Goal: Task Accomplishment & Management: Complete application form

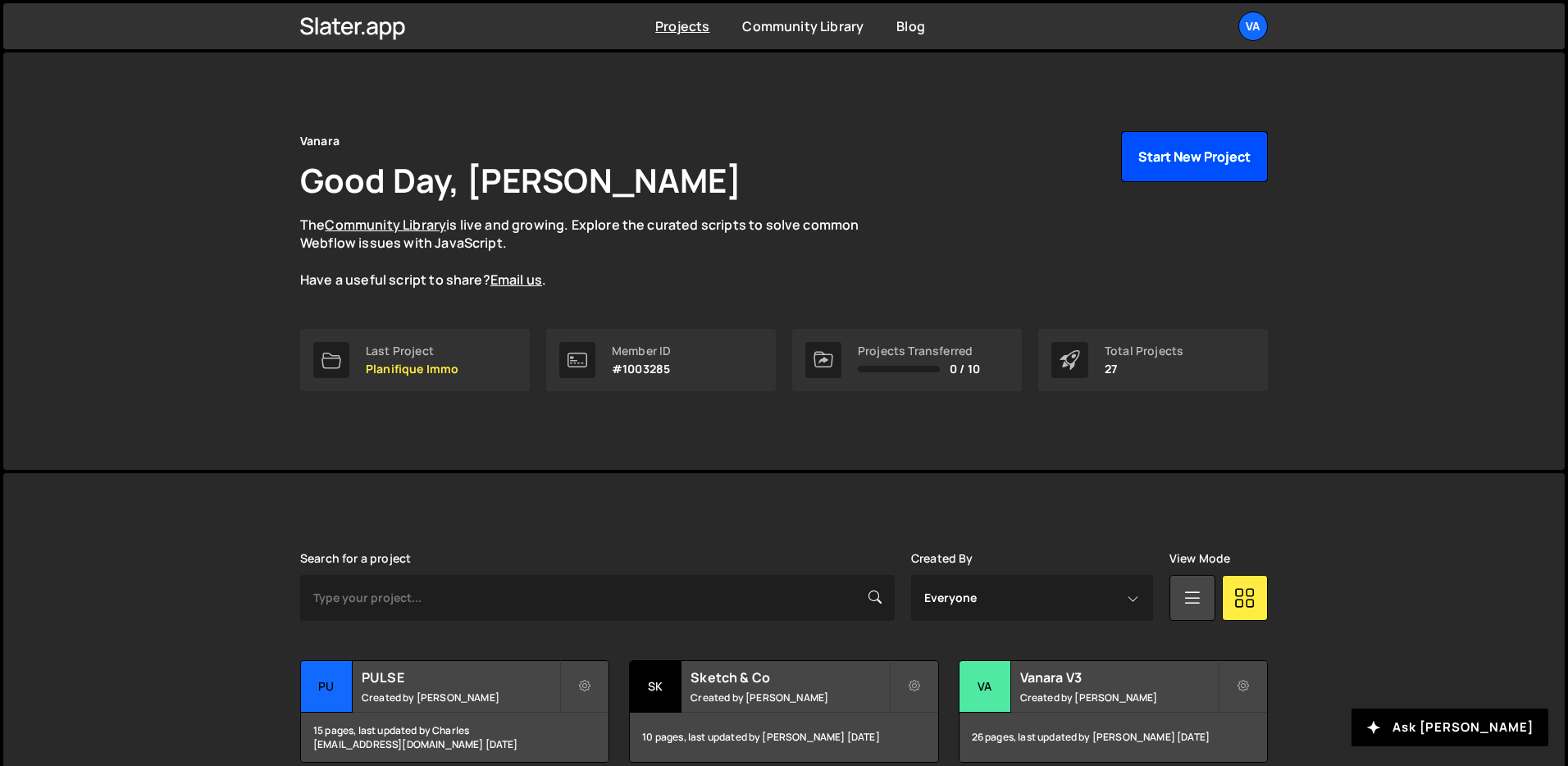
click at [1214, 170] on button "Start New Project" at bounding box center [1194, 156] width 147 height 51
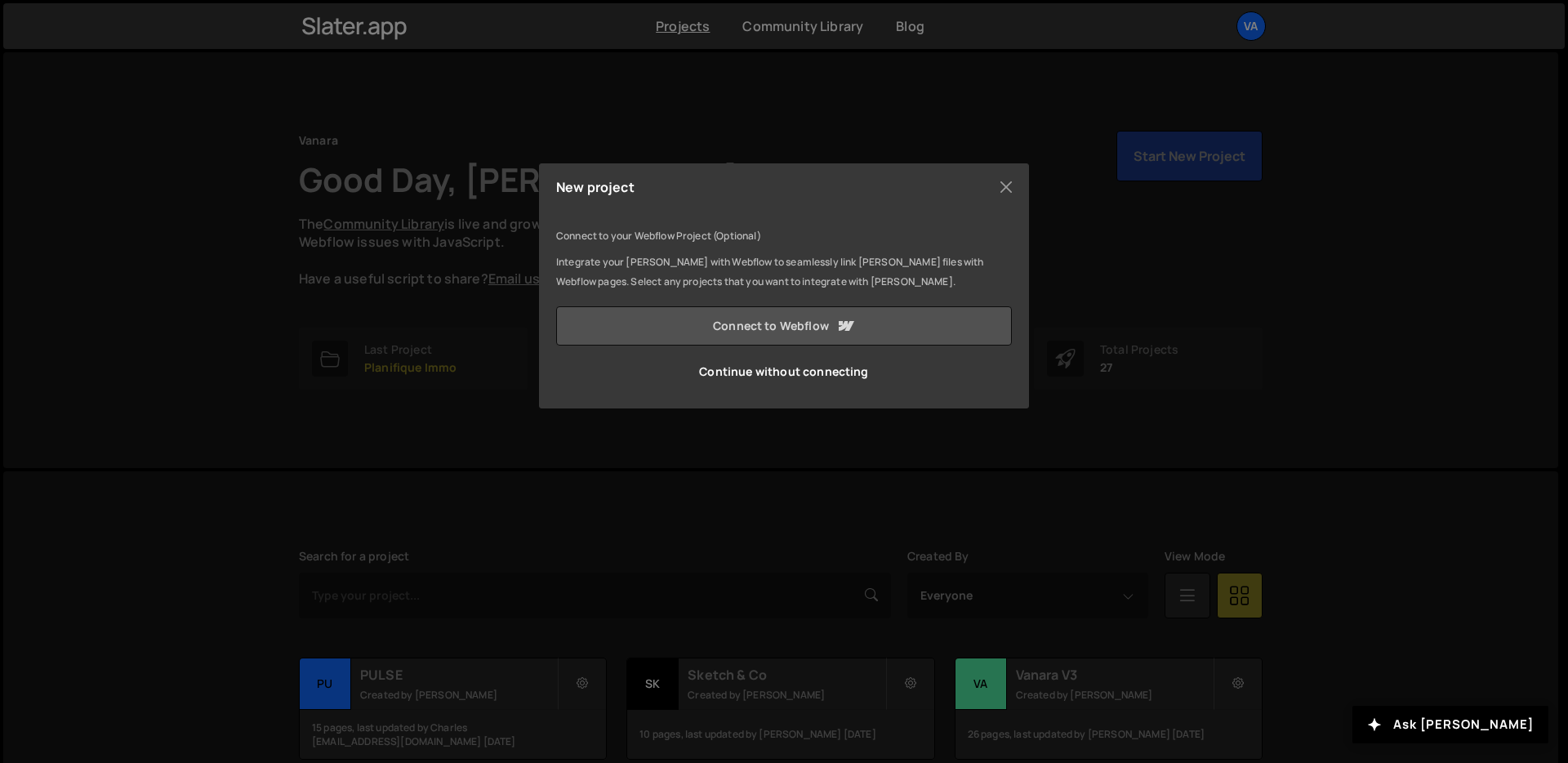
click at [694, 319] on link "Connect to Webflow" at bounding box center [783, 326] width 456 height 40
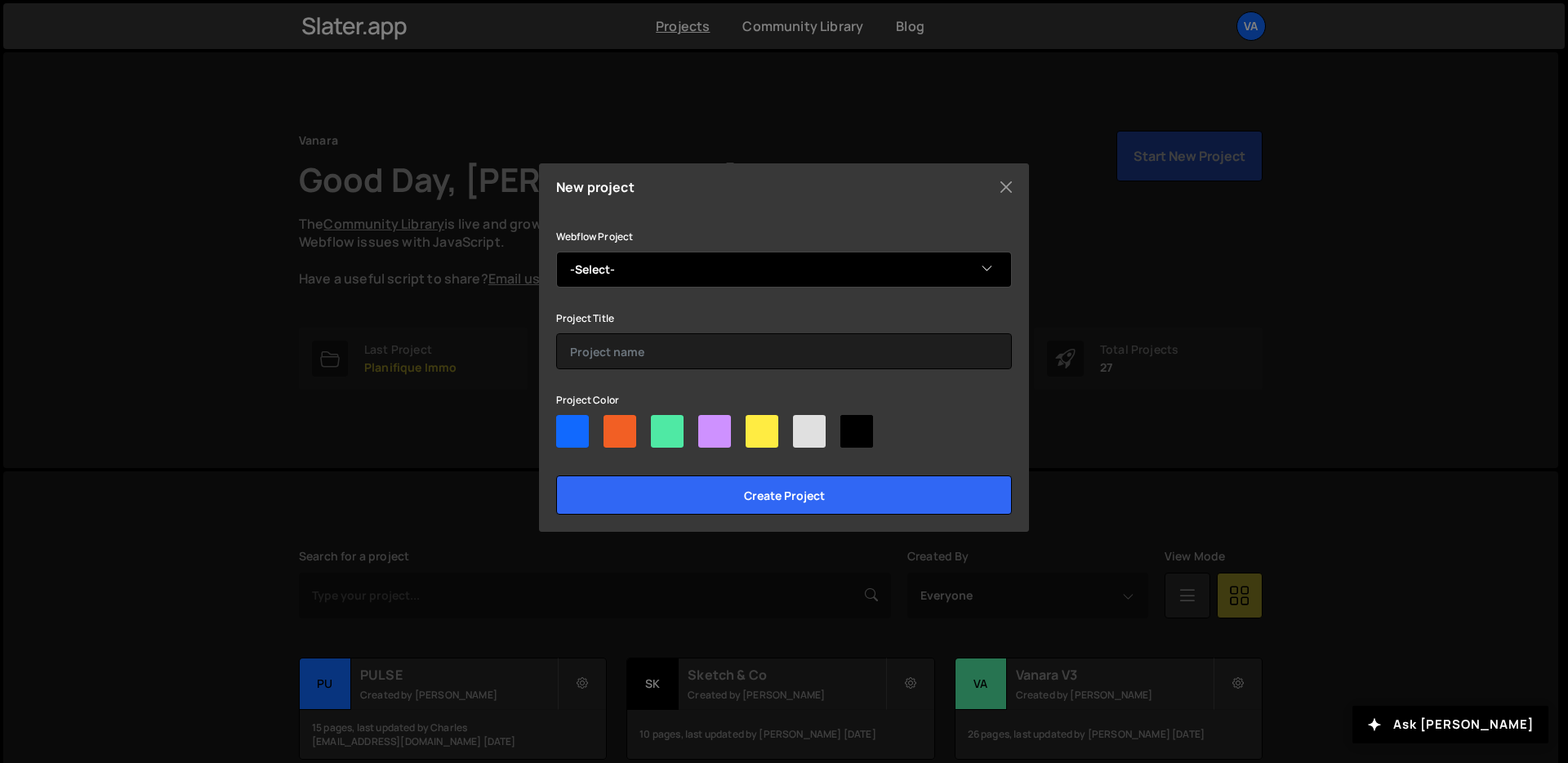
click at [632, 280] on select "-Select- Qweeko" at bounding box center [783, 269] width 456 height 36
select select "68dd533200f3c22612201dd6"
click at [556, 252] on select "-Select- Qweeko" at bounding box center [783, 269] width 456 height 36
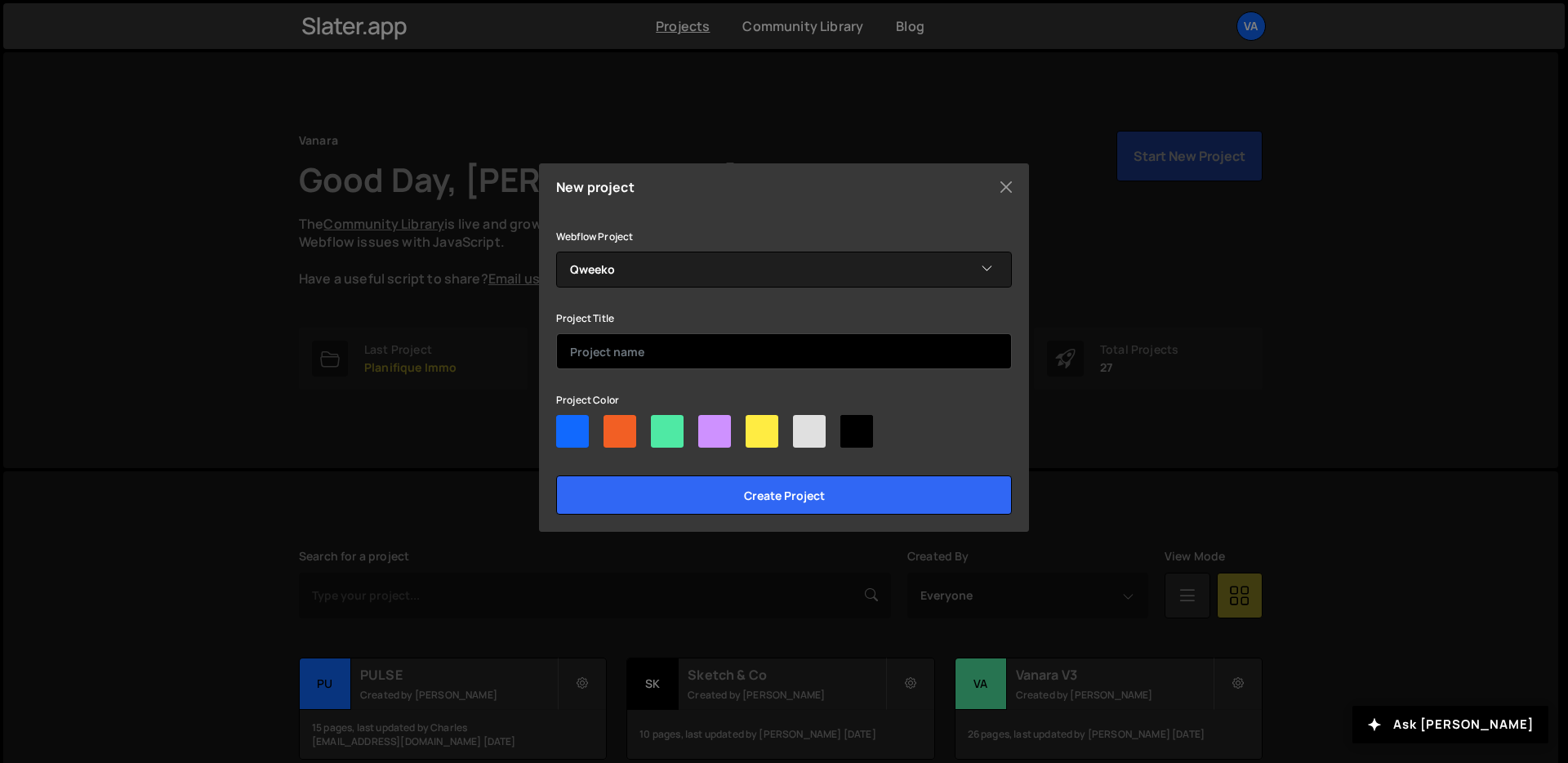
click at [607, 355] on input "text" at bounding box center [783, 351] width 456 height 36
type input "Qweeko V2"
click at [675, 435] on div at bounding box center [667, 431] width 33 height 33
click at [661, 425] on input"] "radio" at bounding box center [656, 420] width 11 height 11
radio input"] "true"
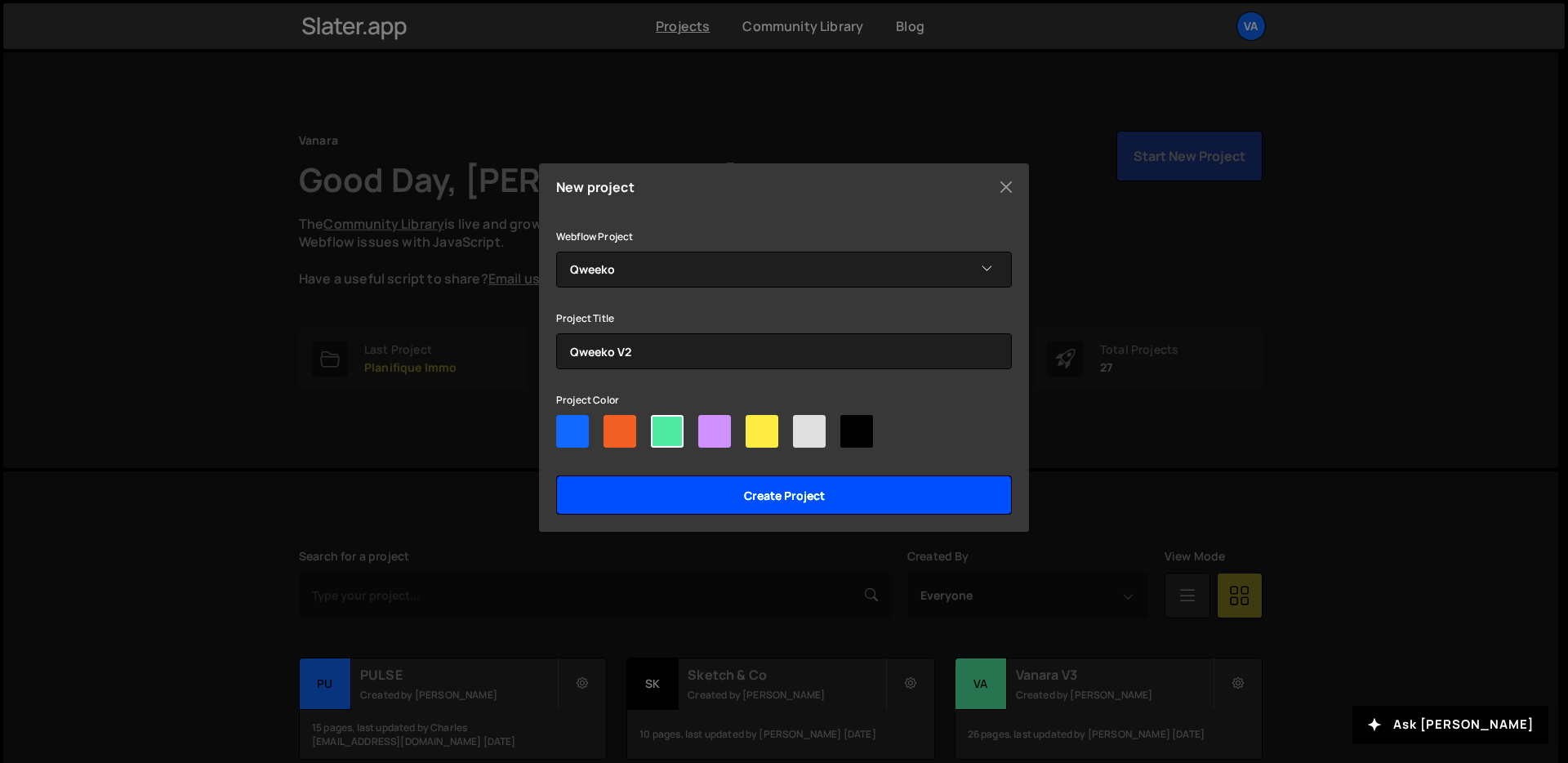
drag, startPoint x: 607, startPoint y: 355, endPoint x: 712, endPoint y: 483, distance: 165.6
click at [712, 483] on input "Create project" at bounding box center [783, 494] width 456 height 40
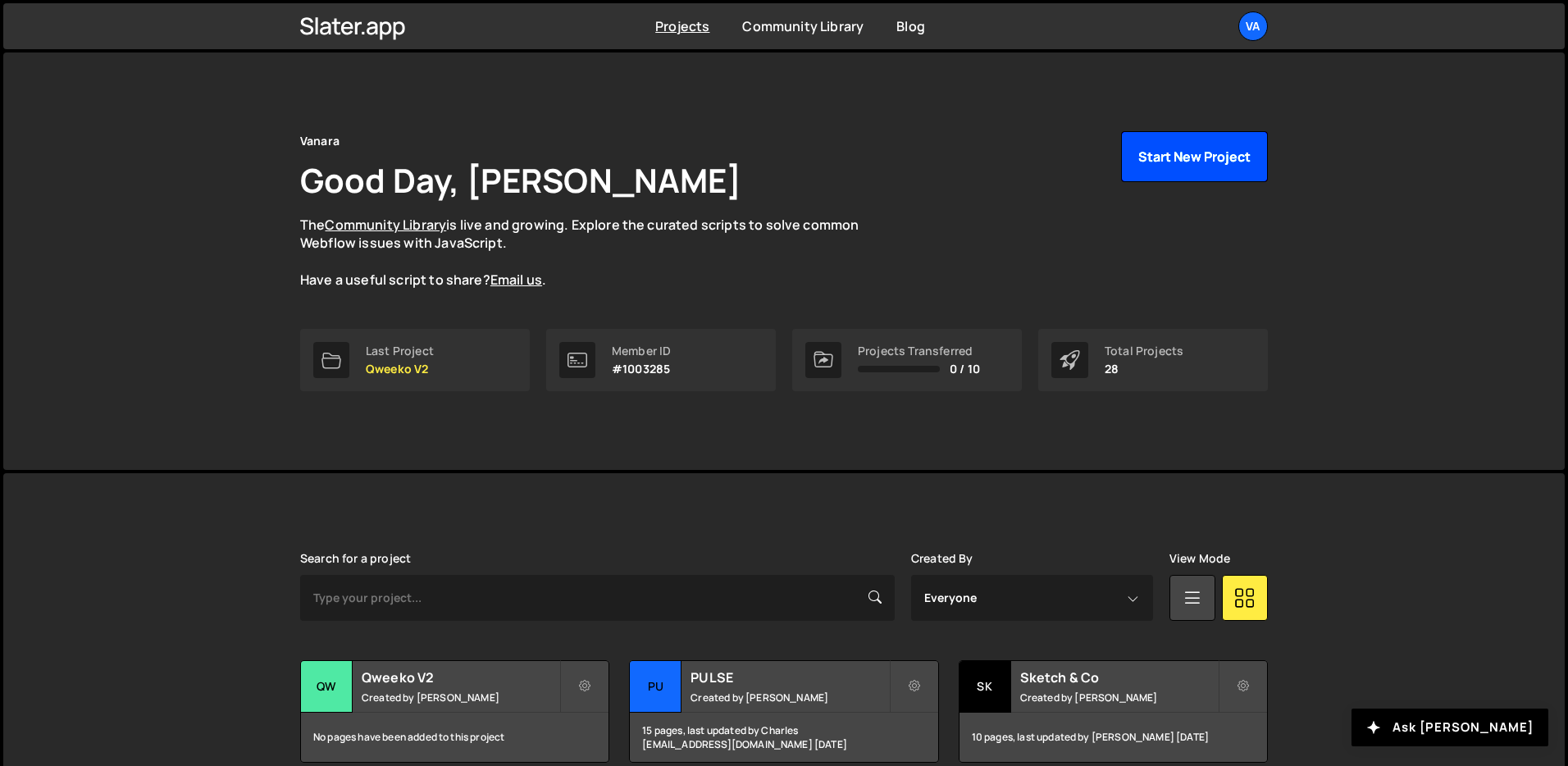
click at [1201, 163] on button "Start New Project" at bounding box center [1194, 156] width 147 height 51
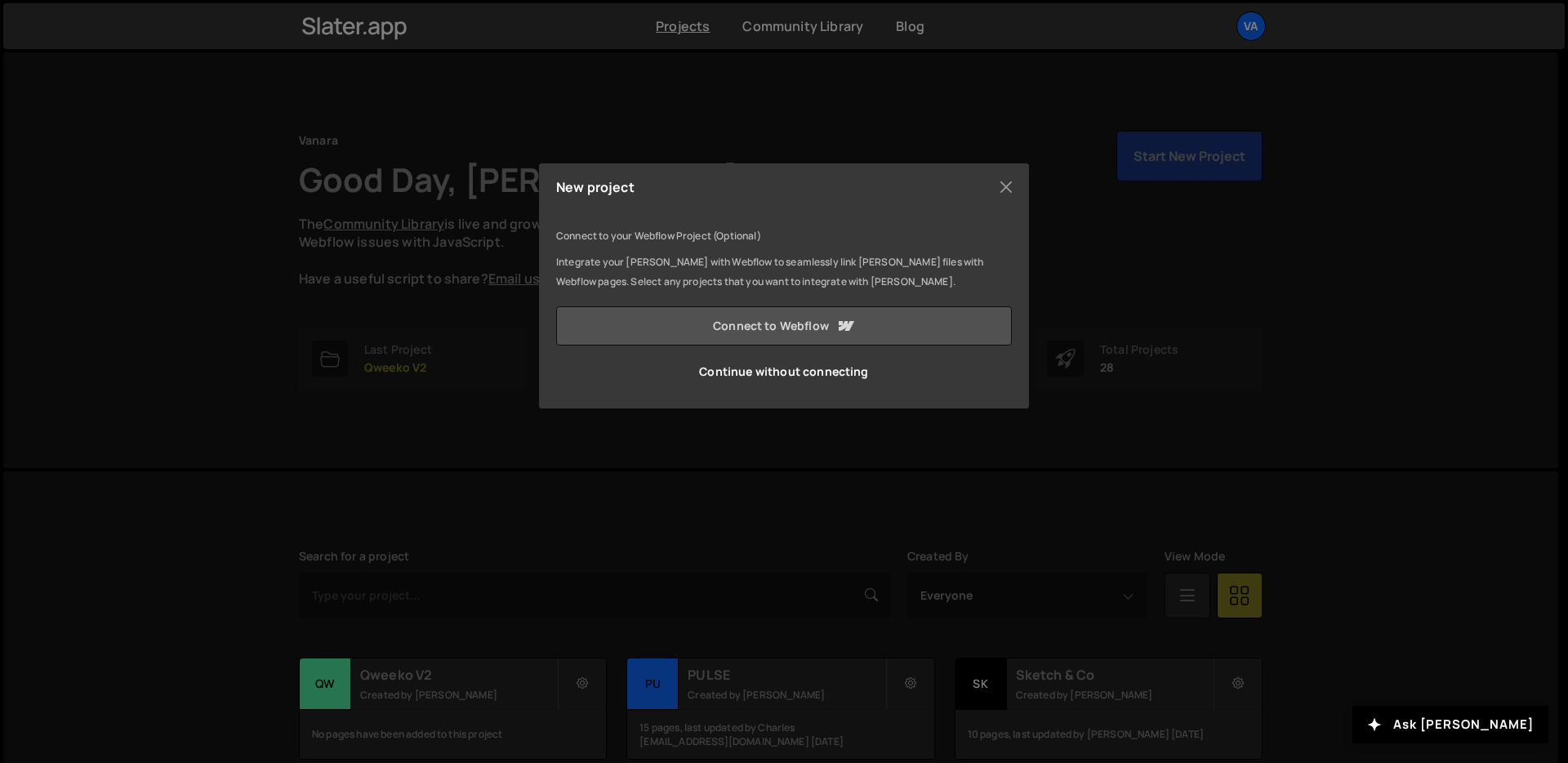
click at [731, 343] on link "Connect to Webflow" at bounding box center [783, 326] width 456 height 40
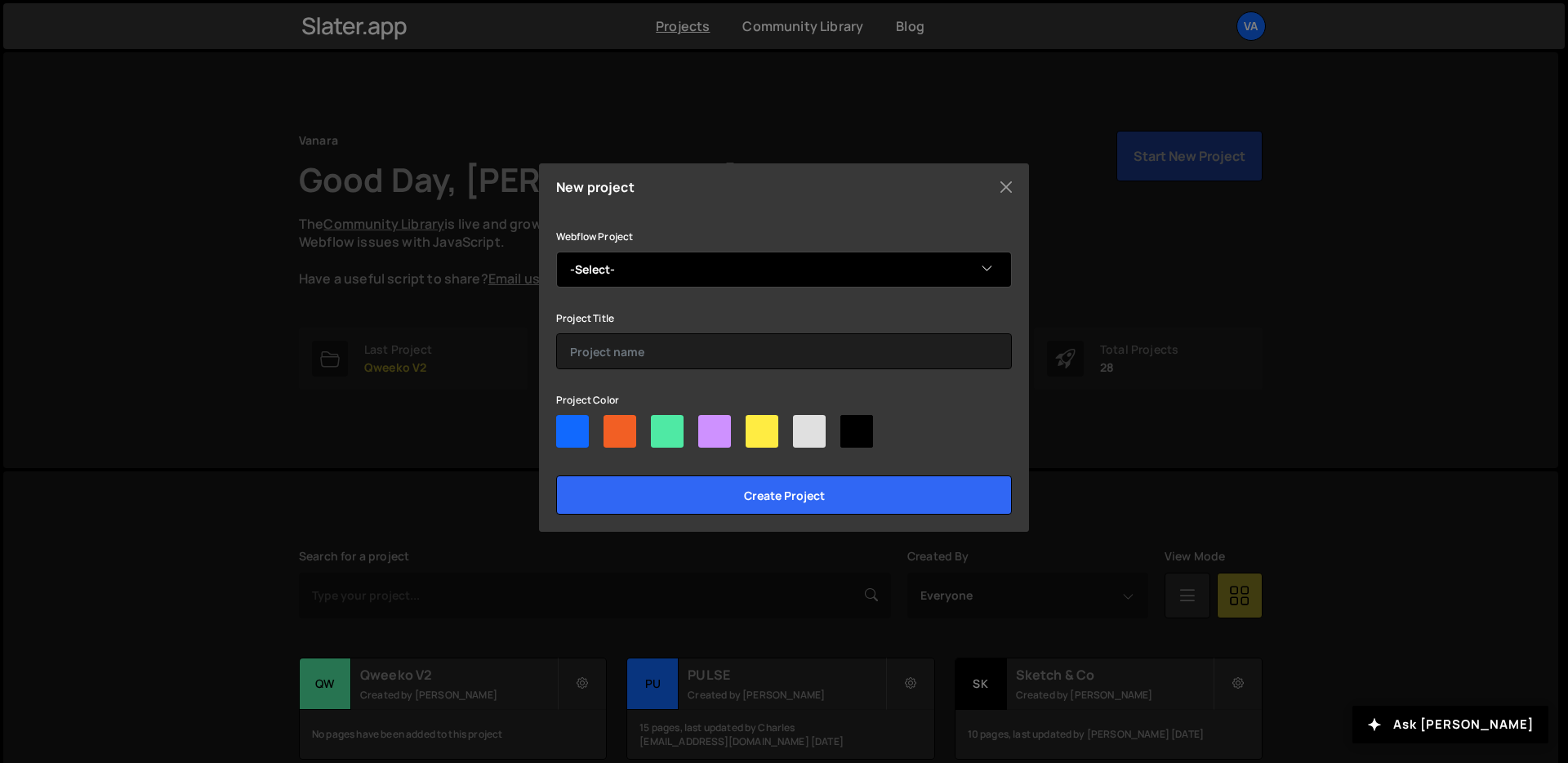
click at [654, 280] on select "-Select- Xtramile" at bounding box center [783, 269] width 456 height 36
select select "68d3b00352fb07e8ff0b0f5b"
click at [556, 252] on select "-Select- Xtramile" at bounding box center [783, 269] width 456 height 36
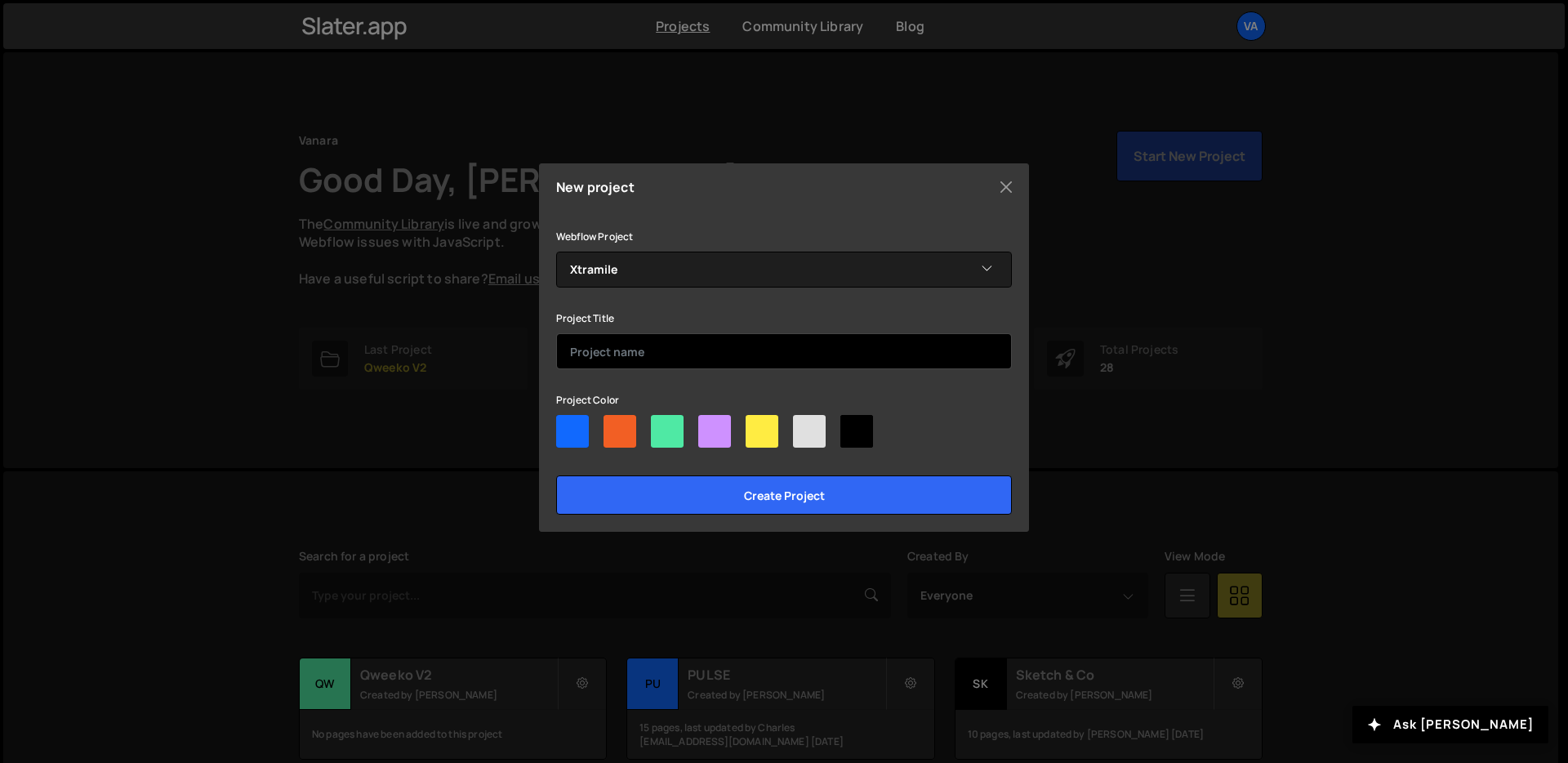
click at [643, 344] on input "text" at bounding box center [783, 351] width 456 height 36
type input "Xtramile"
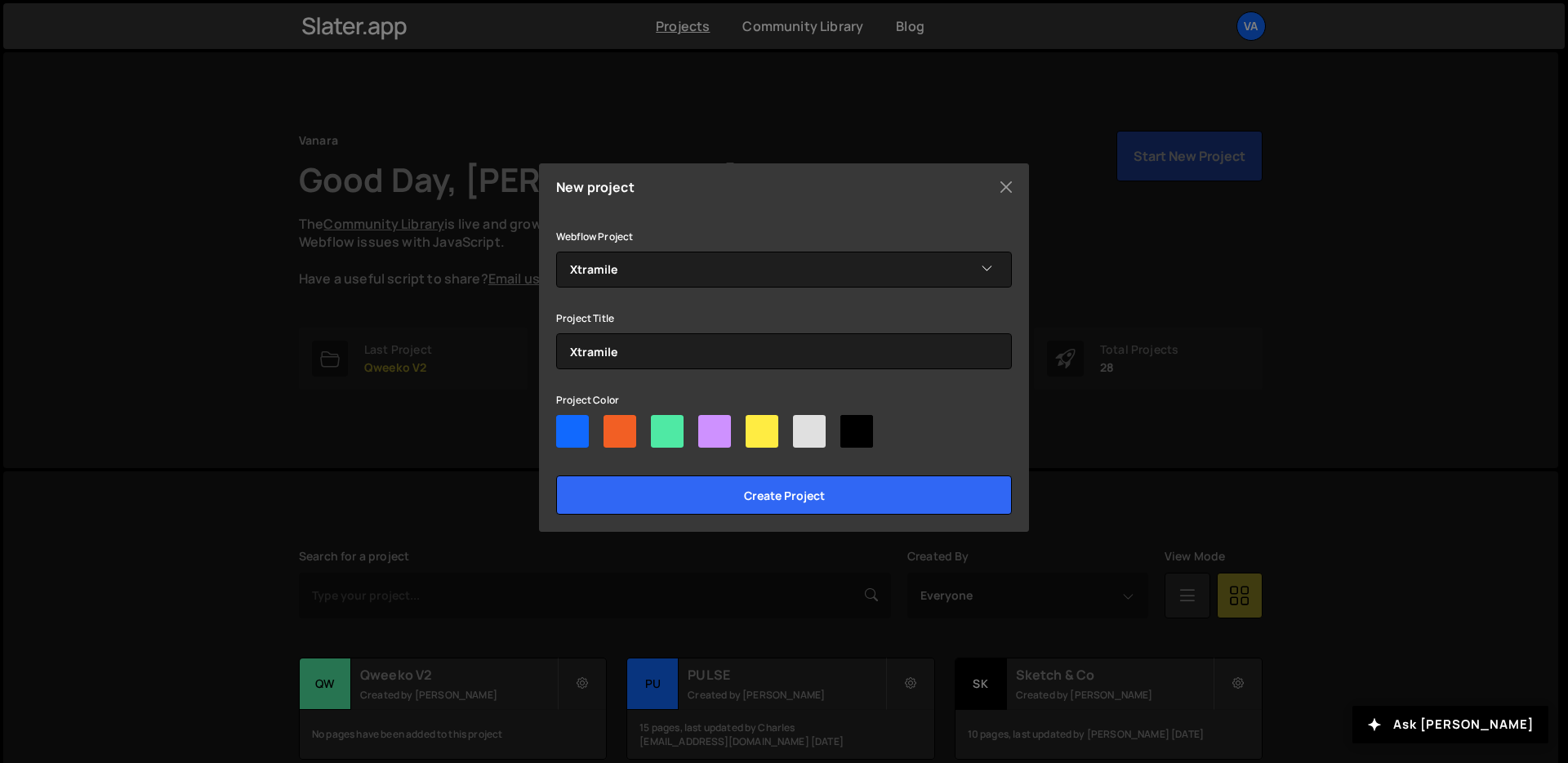
click at [766, 435] on div at bounding box center [761, 431] width 33 height 33
click at [756, 425] on input"] "radio" at bounding box center [750, 420] width 11 height 11
radio input"] "true"
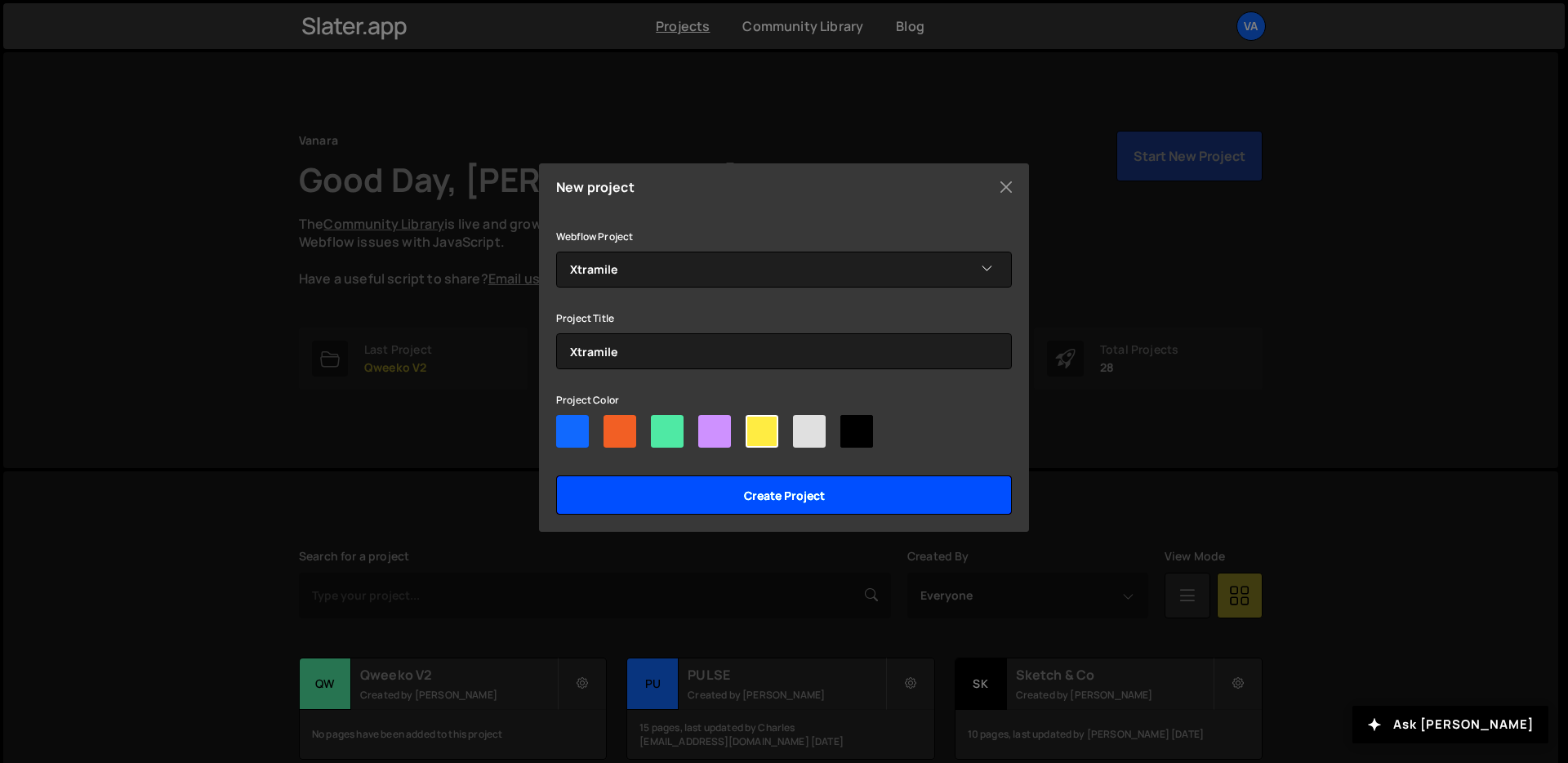
click at [765, 509] on input "Create project" at bounding box center [783, 494] width 456 height 40
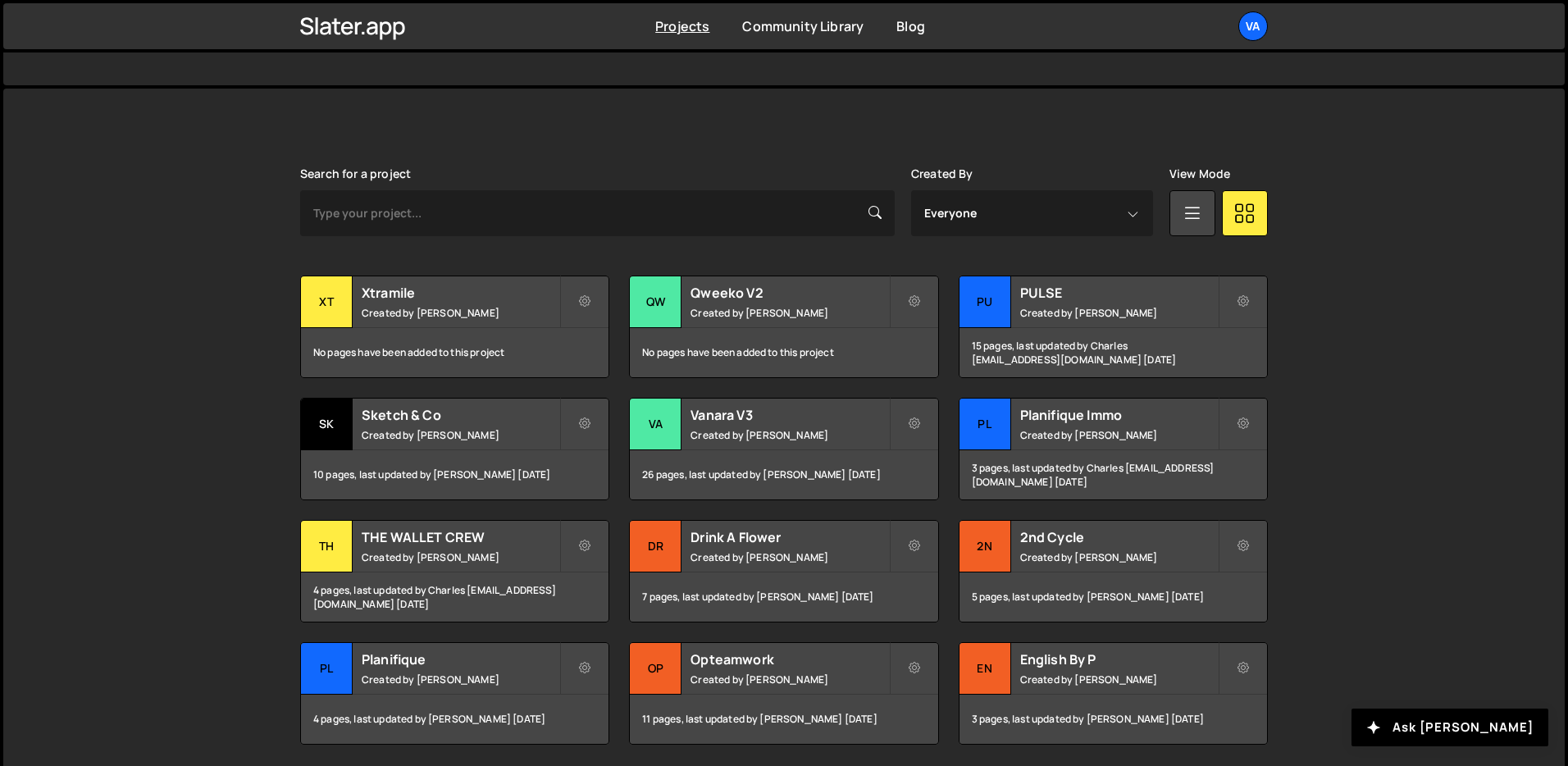
scroll to position [388, 0]
